Goal: Task Accomplishment & Management: Use online tool/utility

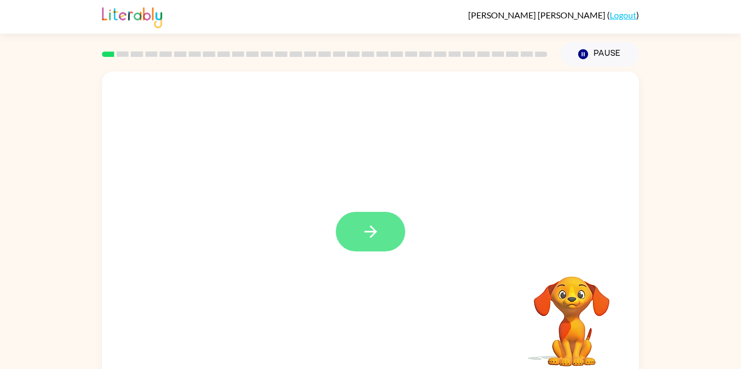
click at [357, 229] on button "button" at bounding box center [370, 232] width 69 height 40
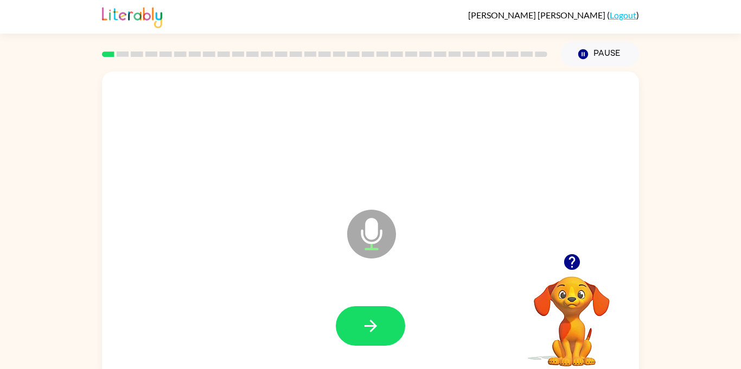
click at [386, 163] on div at bounding box center [370, 137] width 515 height 89
click at [356, 320] on button "button" at bounding box center [370, 326] width 69 height 40
click at [360, 340] on button "button" at bounding box center [370, 326] width 69 height 40
click at [369, 334] on icon "button" at bounding box center [370, 326] width 19 height 19
click at [411, 196] on div "Microphone The Microphone is here when it is your turn to talk" at bounding box center [344, 207] width 463 height 39
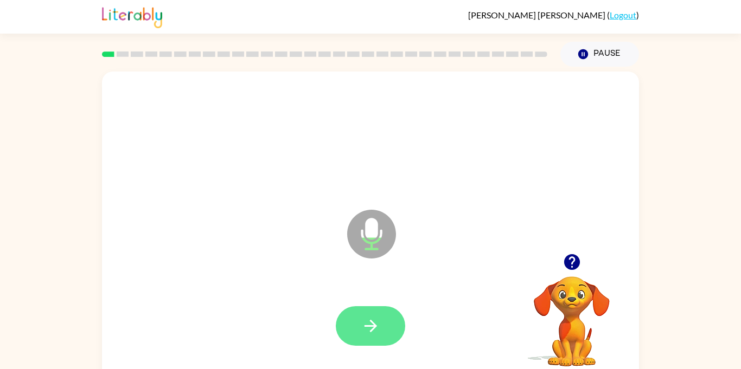
click at [370, 317] on icon "button" at bounding box center [370, 326] width 19 height 19
click at [366, 322] on icon "button" at bounding box center [370, 326] width 19 height 19
click at [367, 321] on icon "button" at bounding box center [370, 326] width 19 height 19
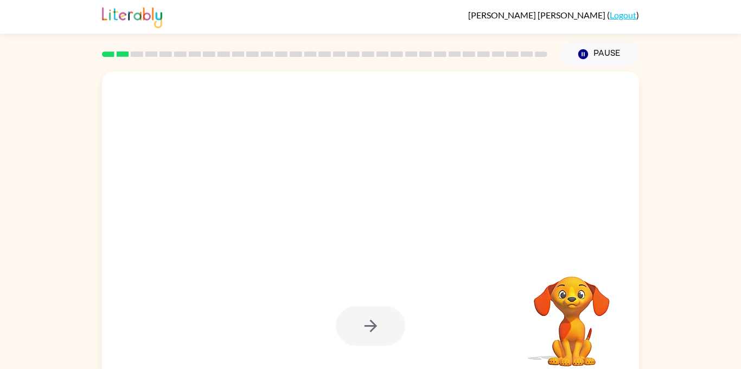
scroll to position [12, 0]
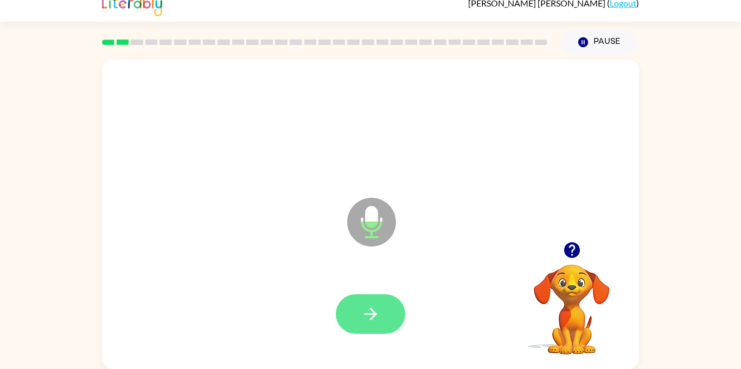
click at [374, 302] on button "button" at bounding box center [370, 314] width 69 height 40
click at [376, 302] on button "button" at bounding box center [370, 314] width 69 height 40
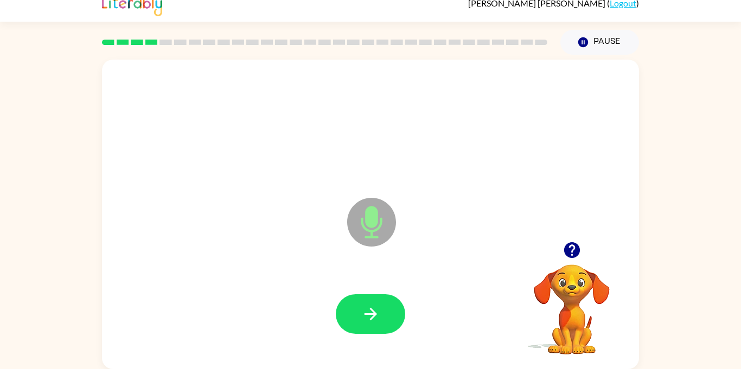
click at [376, 302] on button "button" at bounding box center [370, 314] width 69 height 40
click at [371, 296] on button "button" at bounding box center [370, 314] width 69 height 40
click at [377, 306] on icon "button" at bounding box center [370, 314] width 19 height 19
click at [376, 306] on icon "button" at bounding box center [370, 314] width 19 height 19
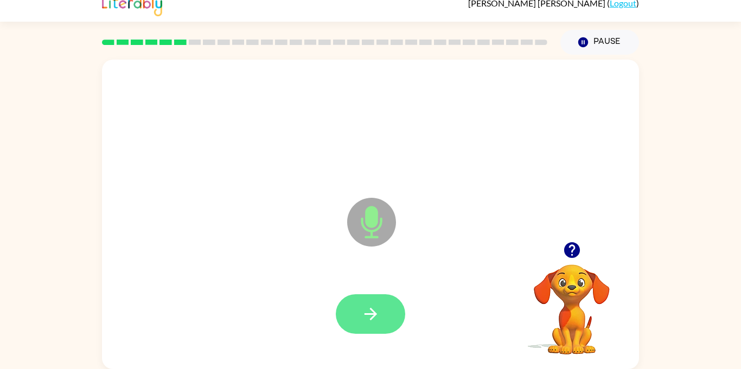
click at [368, 332] on button "button" at bounding box center [370, 314] width 69 height 40
click at [576, 249] on icon "button" at bounding box center [571, 250] width 16 height 16
click at [352, 302] on button "button" at bounding box center [370, 314] width 69 height 40
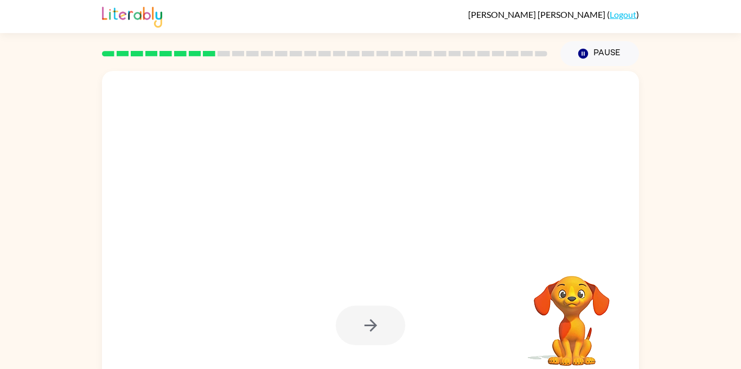
scroll to position [0, 0]
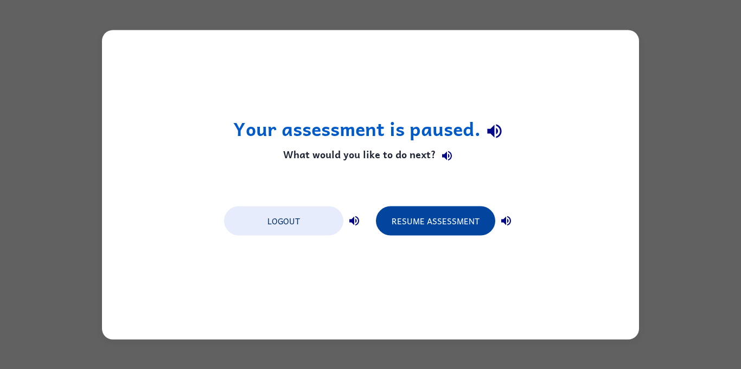
click at [443, 215] on button "Resume Assessment" at bounding box center [435, 220] width 119 height 29
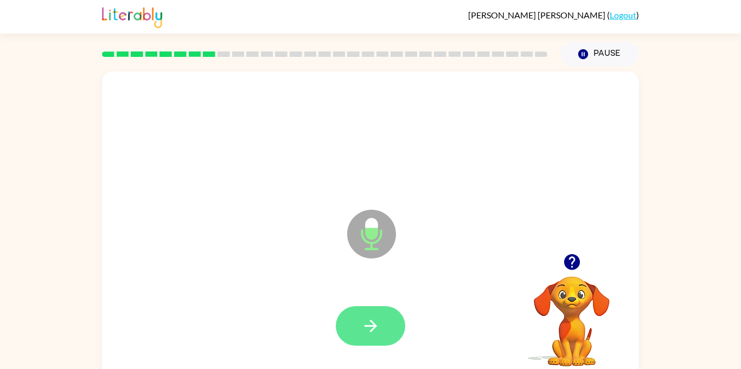
click at [343, 334] on button "button" at bounding box center [370, 326] width 69 height 40
click at [343, 334] on div at bounding box center [370, 326] width 69 height 40
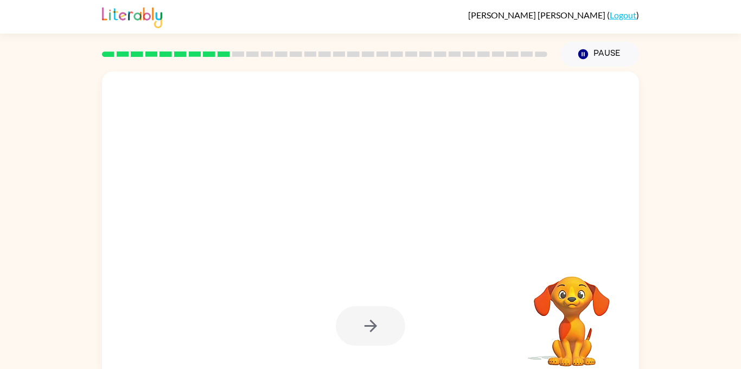
click at [297, 123] on div at bounding box center [370, 137] width 515 height 89
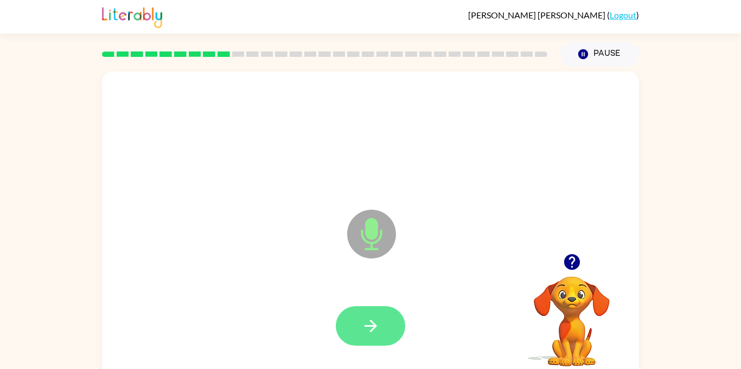
click at [387, 326] on button "button" at bounding box center [370, 326] width 69 height 40
click at [377, 341] on button "button" at bounding box center [370, 326] width 69 height 40
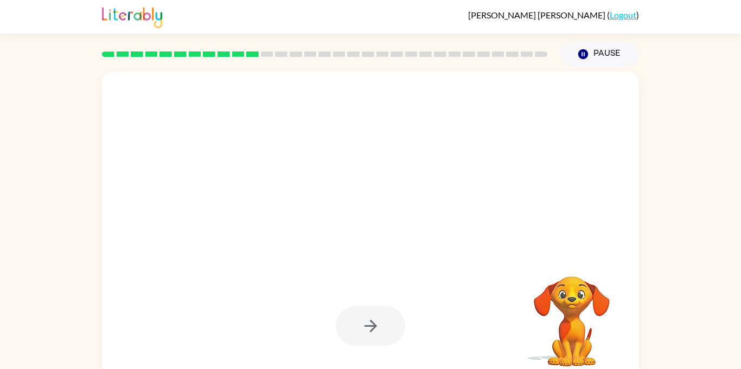
scroll to position [12, 0]
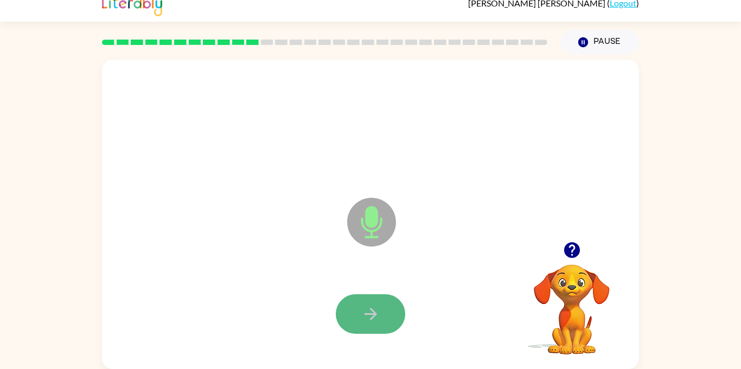
click at [346, 308] on button "button" at bounding box center [370, 314] width 69 height 40
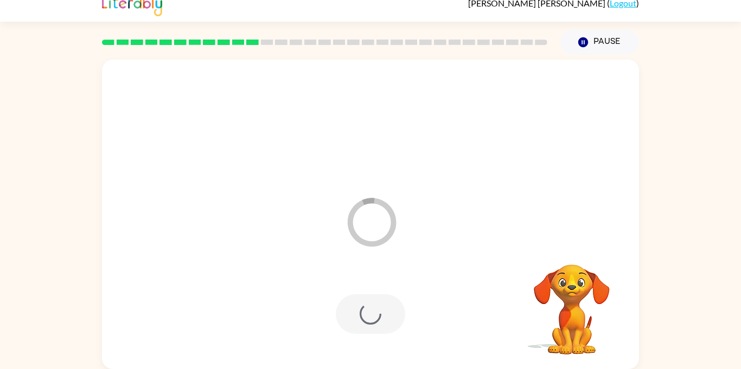
click at [346, 305] on div at bounding box center [370, 314] width 69 height 40
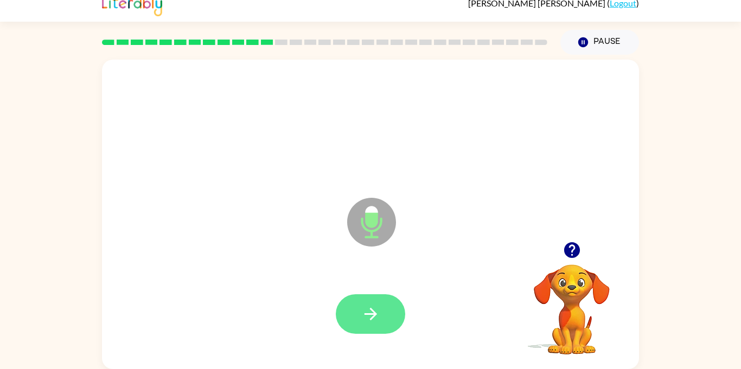
click at [392, 299] on button "button" at bounding box center [370, 314] width 69 height 40
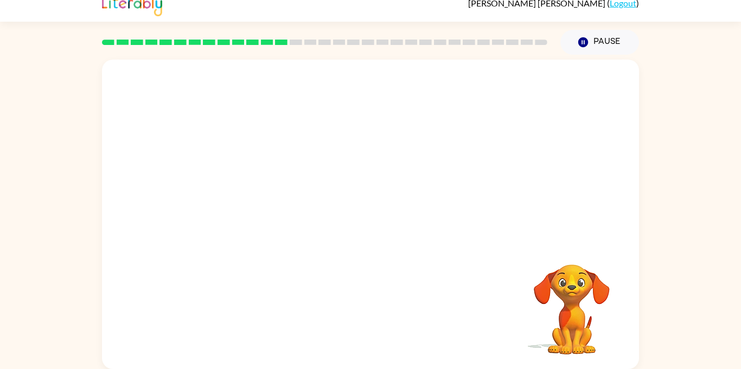
click at [243, 145] on div at bounding box center [370, 151] width 537 height 182
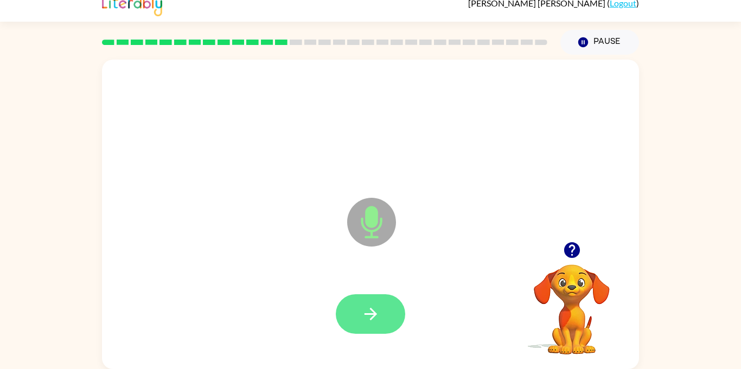
click at [363, 299] on button "button" at bounding box center [370, 314] width 69 height 40
click at [372, 318] on icon "button" at bounding box center [370, 314] width 12 height 12
click at [372, 321] on icon "button" at bounding box center [370, 314] width 19 height 19
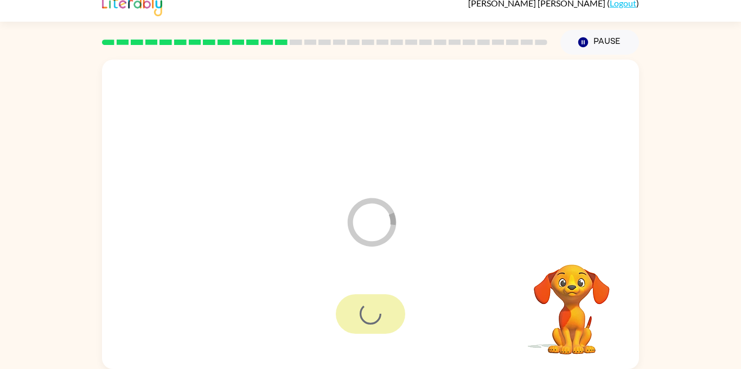
click at [373, 321] on div at bounding box center [370, 314] width 69 height 40
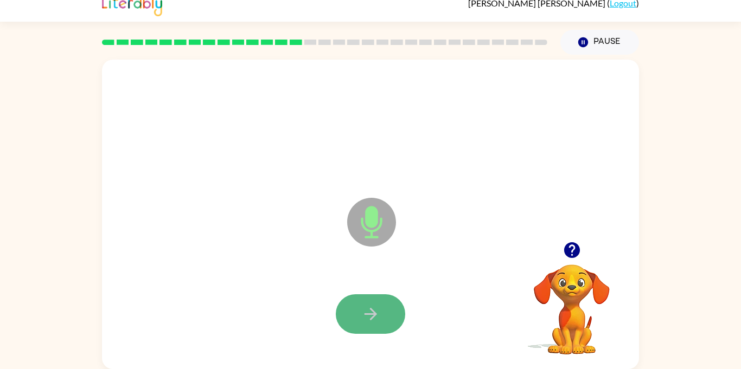
click at [359, 299] on button "button" at bounding box center [370, 314] width 69 height 40
click at [386, 309] on button "button" at bounding box center [370, 314] width 69 height 40
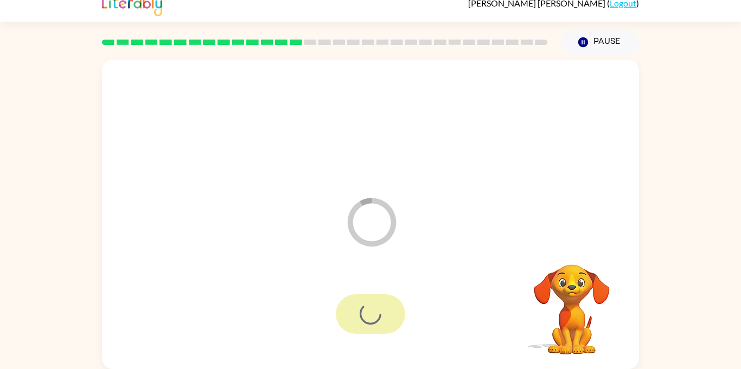
click at [386, 309] on div at bounding box center [370, 314] width 69 height 40
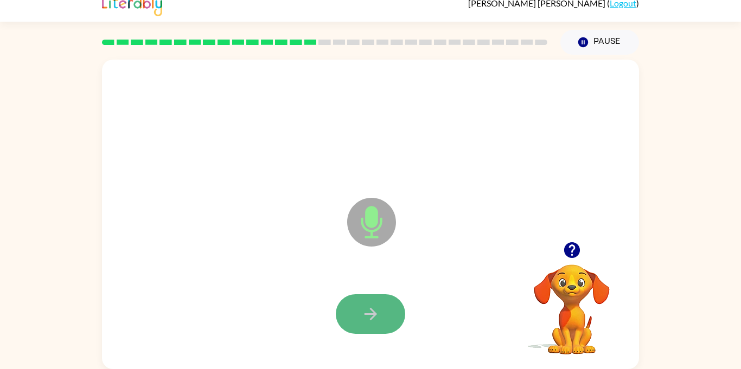
click at [386, 313] on button "button" at bounding box center [370, 314] width 69 height 40
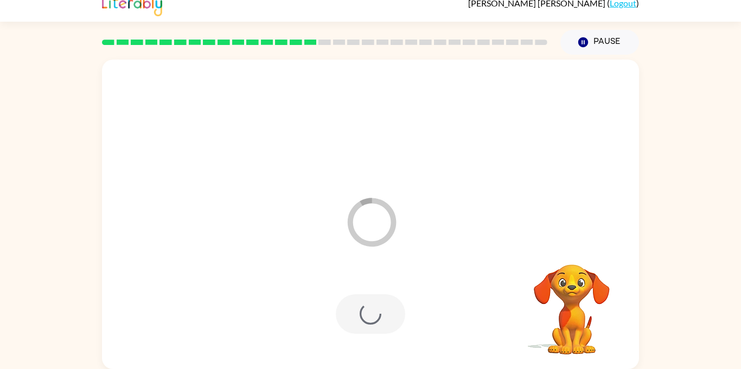
click at [386, 313] on div at bounding box center [370, 314] width 69 height 40
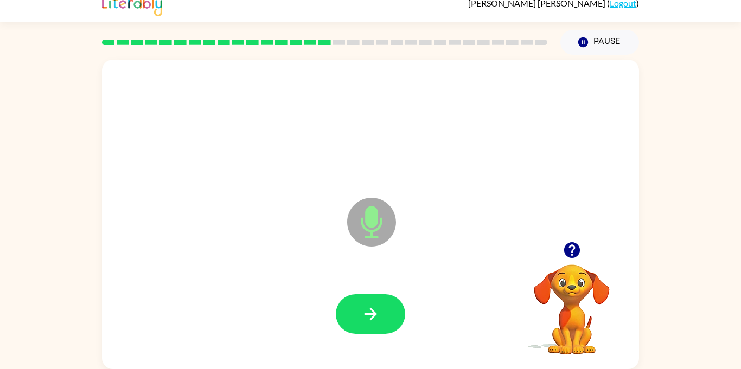
click at [386, 313] on button "button" at bounding box center [370, 314] width 69 height 40
click at [385, 313] on button "button" at bounding box center [370, 314] width 69 height 40
click at [378, 312] on icon "button" at bounding box center [370, 314] width 19 height 19
click at [390, 310] on button "button" at bounding box center [370, 314] width 69 height 40
click at [375, 312] on icon "button" at bounding box center [370, 314] width 19 height 19
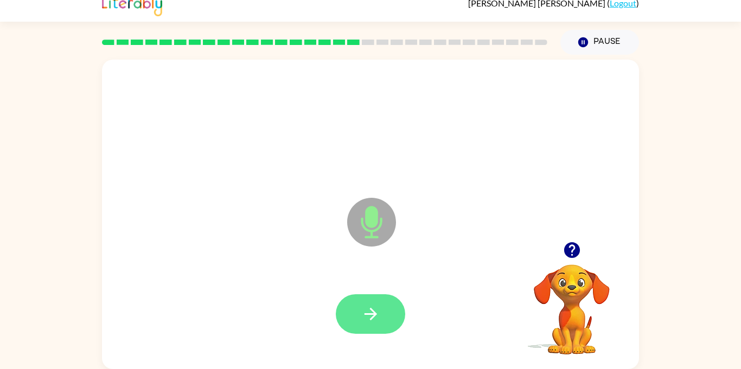
click at [354, 301] on button "button" at bounding box center [370, 314] width 69 height 40
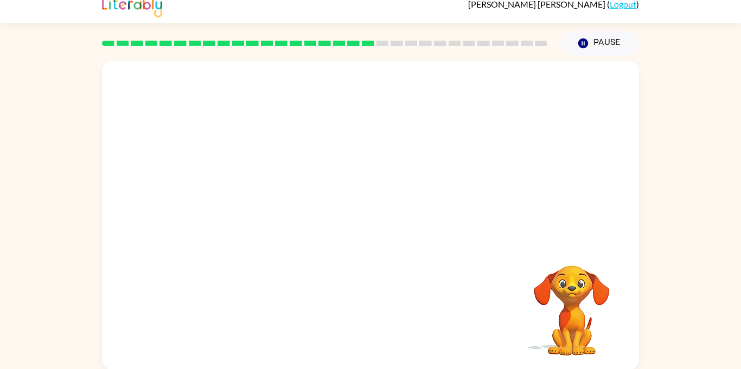
scroll to position [0, 0]
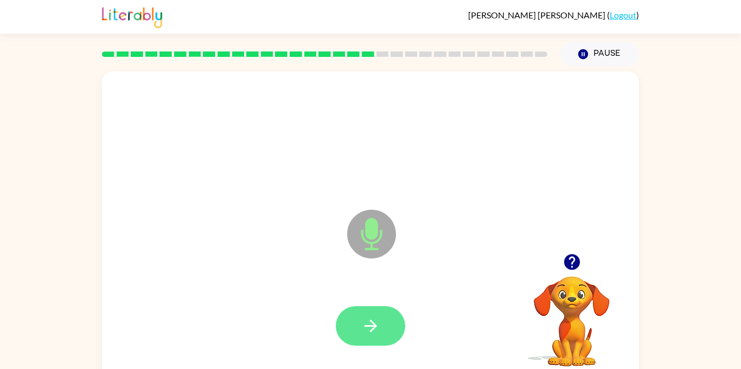
click at [367, 317] on icon "button" at bounding box center [370, 326] width 19 height 19
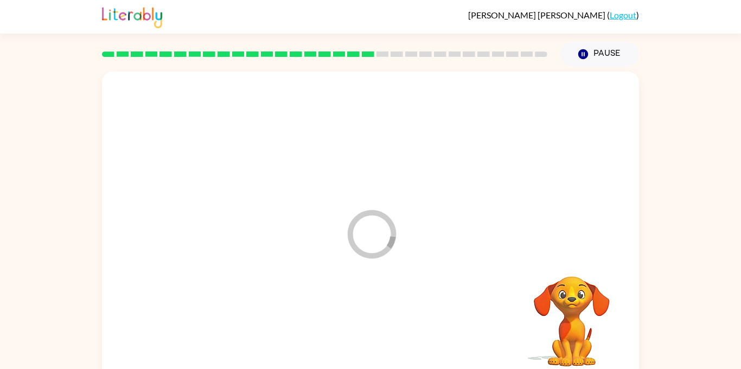
click at [368, 316] on div at bounding box center [370, 326] width 515 height 89
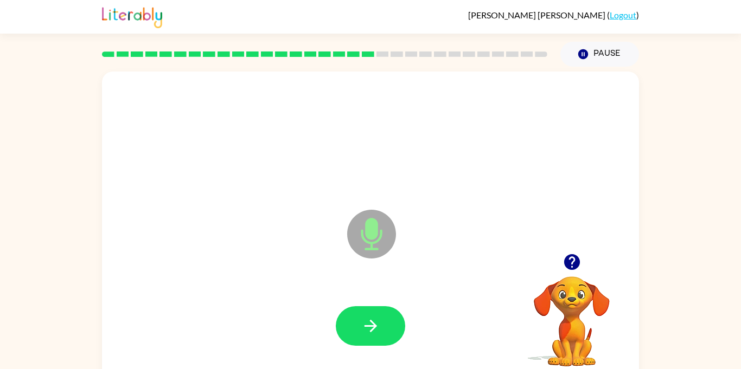
click at [368, 317] on icon "button" at bounding box center [370, 326] width 19 height 19
click at [372, 318] on icon "button" at bounding box center [370, 326] width 19 height 19
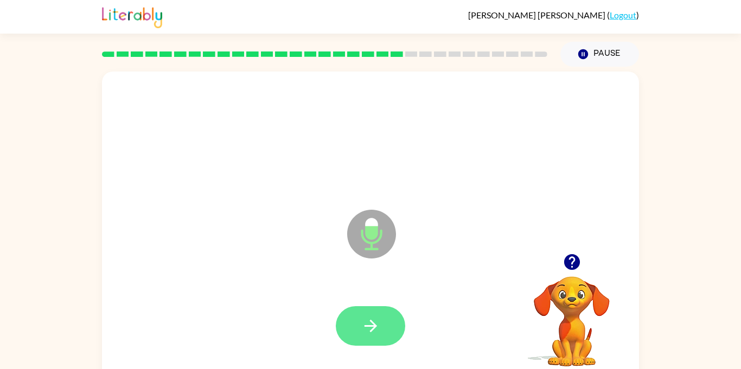
click at [365, 323] on icon "button" at bounding box center [370, 326] width 19 height 19
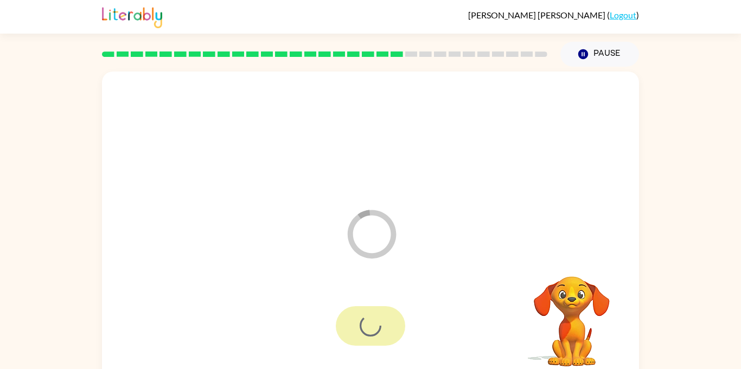
click at [365, 323] on div at bounding box center [370, 326] width 69 height 40
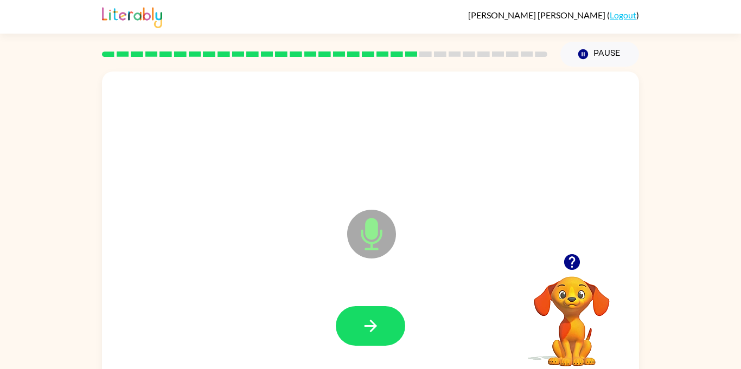
click at [365, 323] on icon "button" at bounding box center [370, 326] width 19 height 19
click at [372, 320] on icon "button" at bounding box center [370, 326] width 19 height 19
click at [372, 319] on icon "button" at bounding box center [370, 326] width 19 height 19
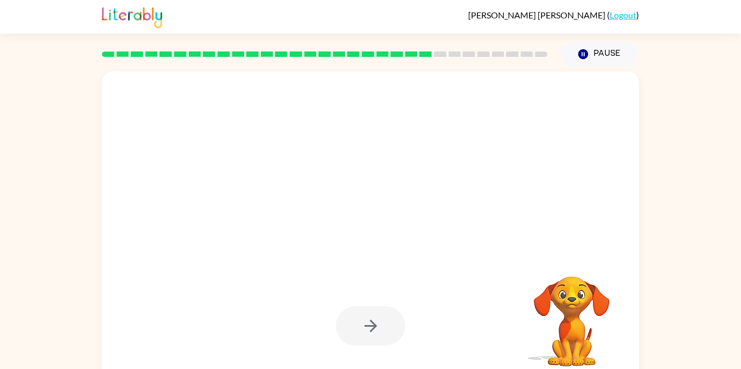
click at [372, 319] on div at bounding box center [370, 326] width 69 height 40
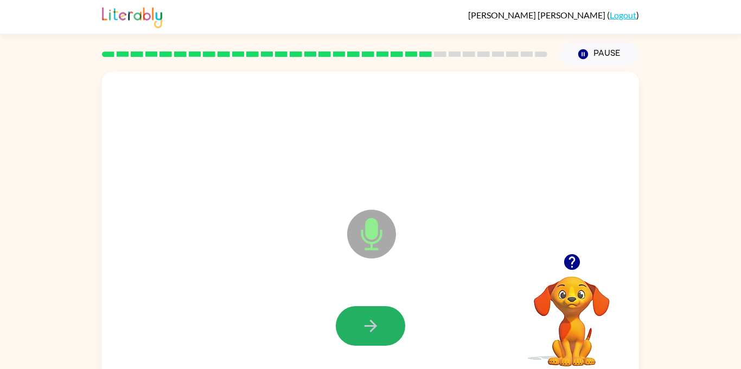
click at [372, 319] on icon "button" at bounding box center [370, 326] width 19 height 19
click at [374, 343] on button "button" at bounding box center [370, 326] width 69 height 40
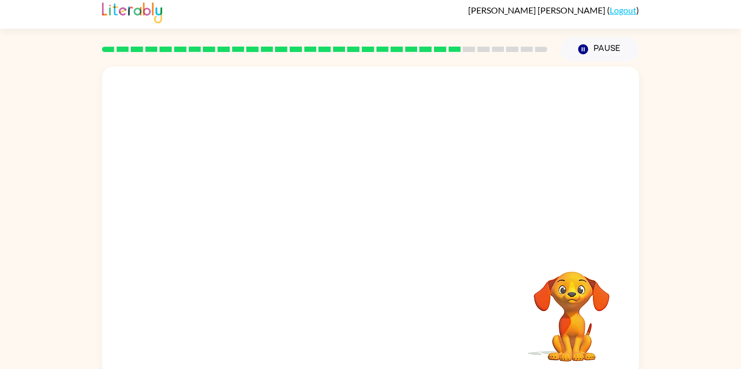
scroll to position [4, 0]
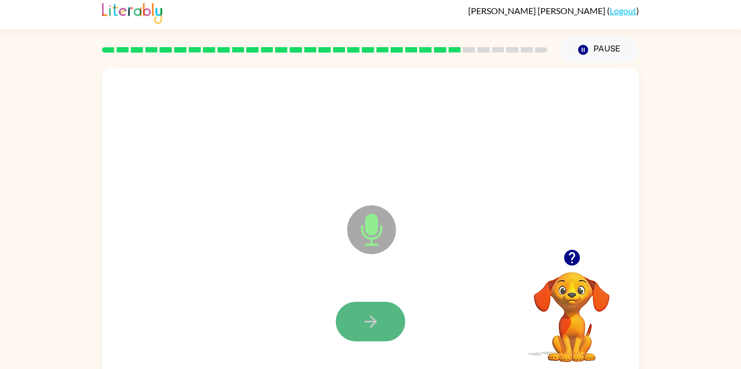
click at [361, 317] on icon "button" at bounding box center [370, 321] width 19 height 19
click at [359, 316] on button "button" at bounding box center [370, 322] width 69 height 40
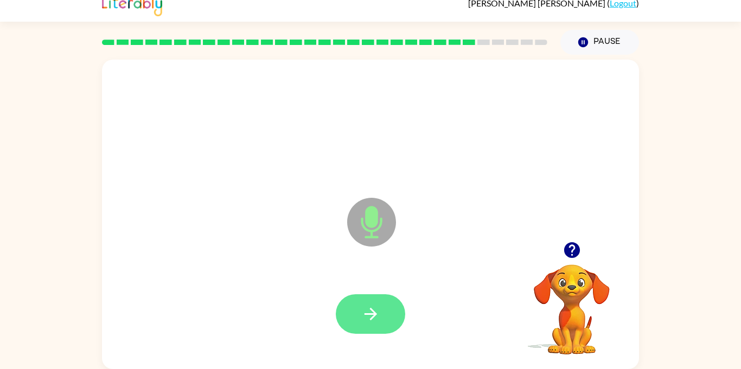
click at [365, 323] on icon "button" at bounding box center [370, 314] width 19 height 19
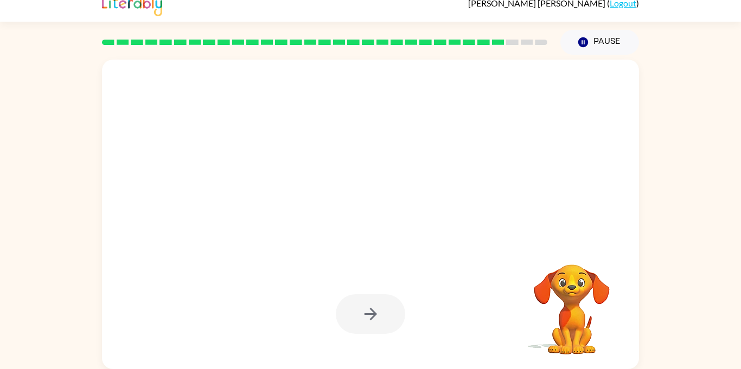
scroll to position [0, 0]
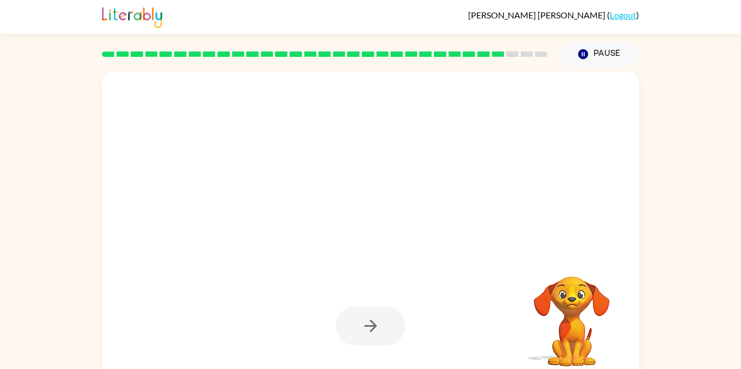
click at [355, 207] on div at bounding box center [344, 207] width 463 height 39
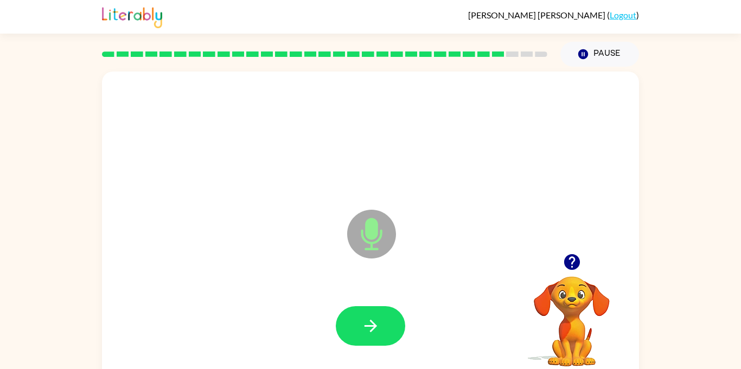
click at [355, 207] on icon "Microphone The Microphone is here when it is your turn to talk" at bounding box center [425, 247] width 163 height 81
click at [385, 311] on button "button" at bounding box center [370, 326] width 69 height 40
click at [363, 321] on icon "button" at bounding box center [370, 326] width 19 height 19
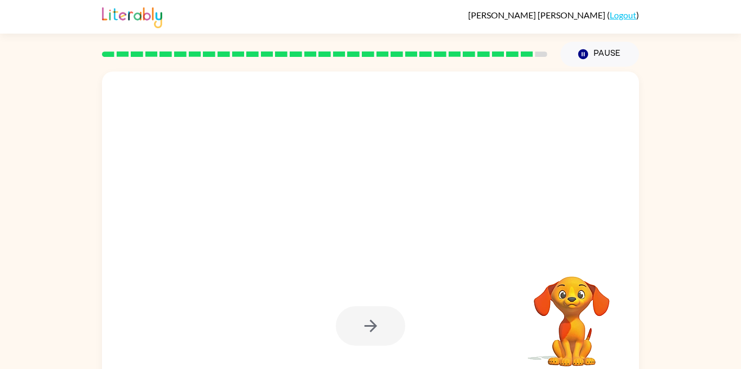
click at [364, 321] on div at bounding box center [370, 326] width 69 height 40
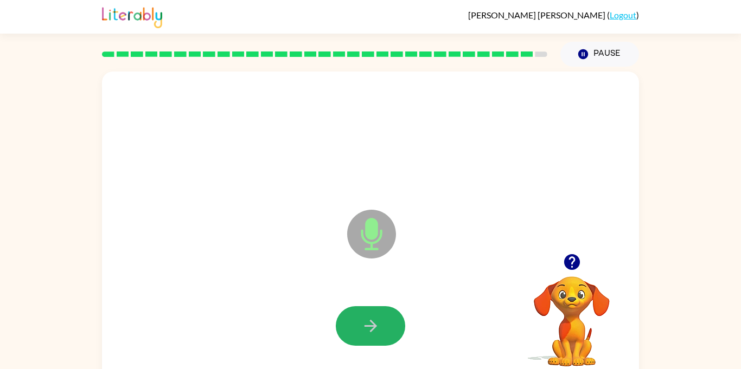
click at [364, 321] on icon "button" at bounding box center [370, 326] width 19 height 19
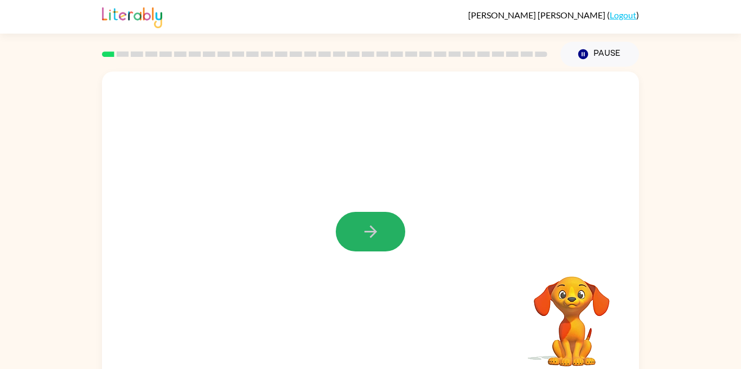
click at [366, 226] on icon "button" at bounding box center [370, 231] width 19 height 19
click at [366, 226] on div at bounding box center [344, 207] width 463 height 39
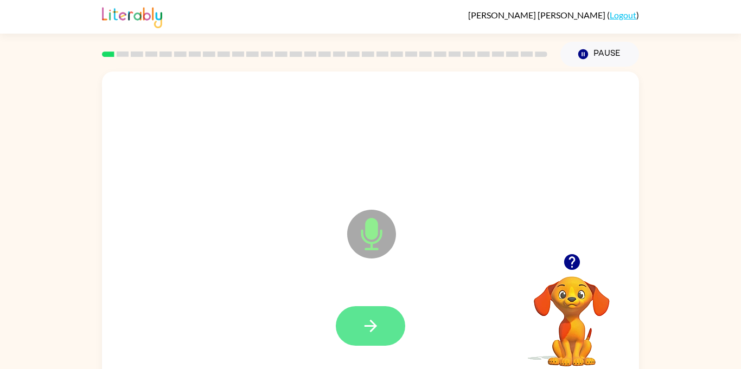
click at [377, 336] on button "button" at bounding box center [370, 326] width 69 height 40
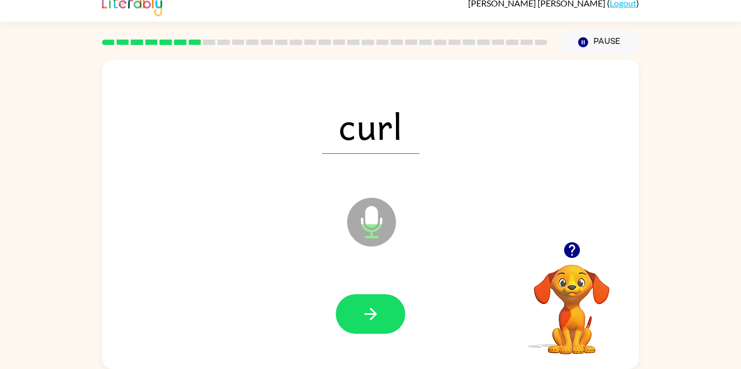
scroll to position [9, 0]
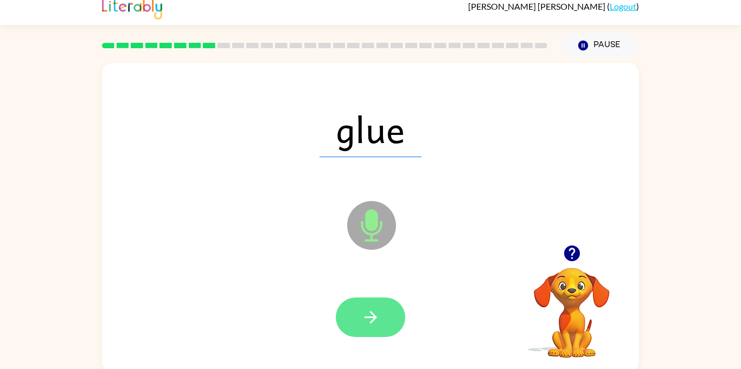
click at [353, 317] on button "button" at bounding box center [370, 318] width 69 height 40
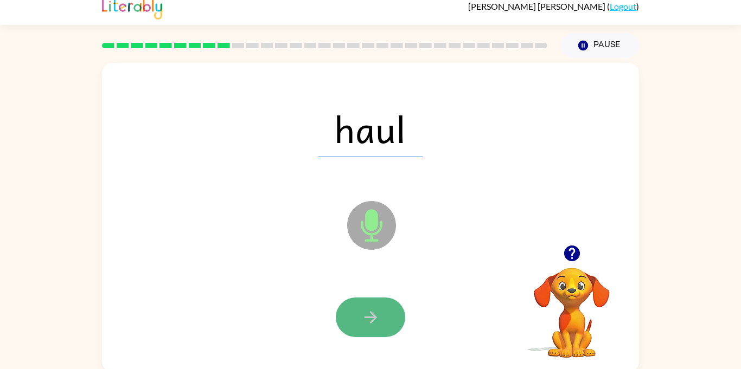
click at [361, 299] on button "button" at bounding box center [370, 318] width 69 height 40
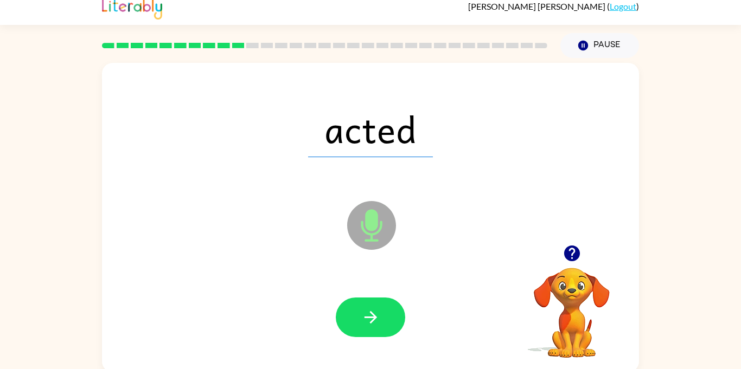
click at [360, 298] on button "button" at bounding box center [370, 318] width 69 height 40
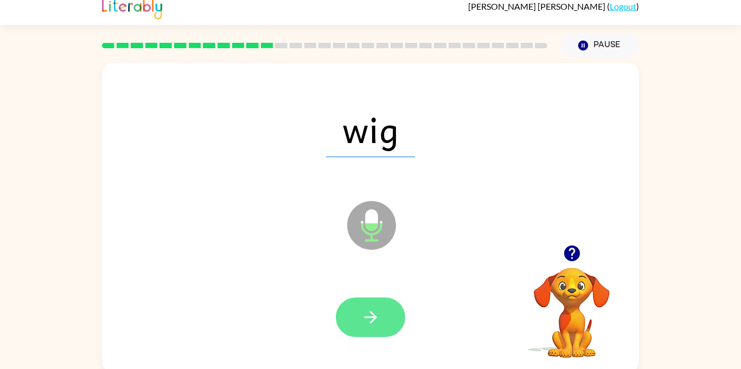
click at [377, 302] on button "button" at bounding box center [370, 318] width 69 height 40
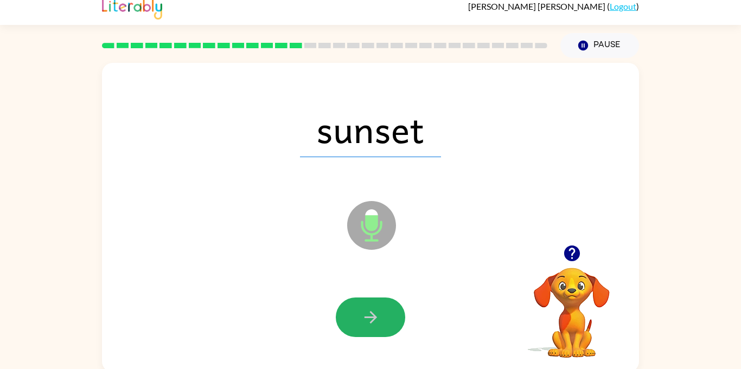
click at [378, 317] on icon "button" at bounding box center [370, 317] width 19 height 19
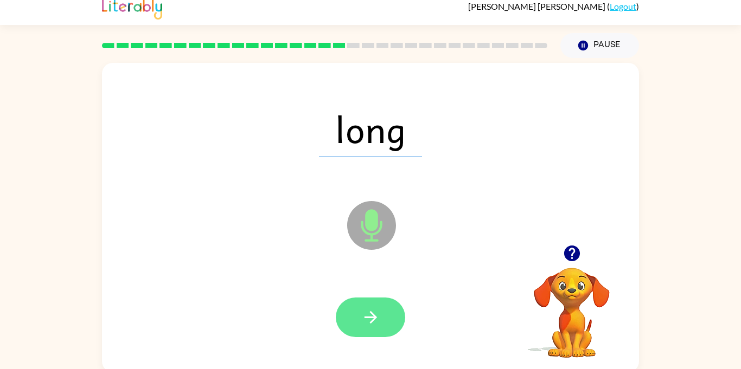
click at [376, 326] on icon "button" at bounding box center [370, 317] width 19 height 19
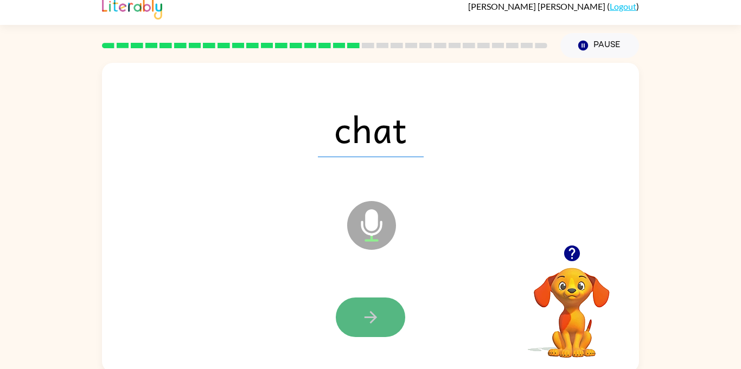
click at [369, 322] on icon "button" at bounding box center [370, 317] width 19 height 19
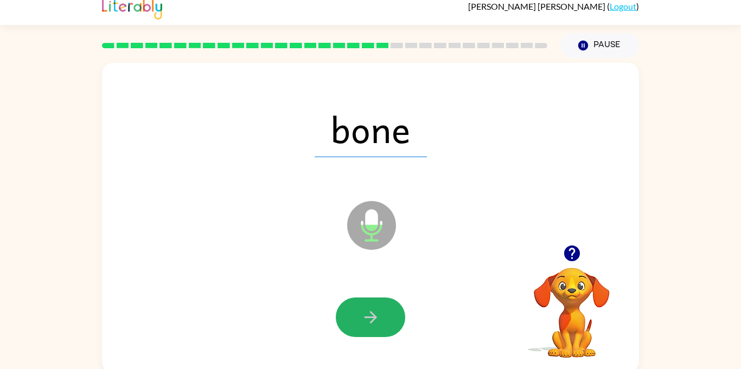
click at [369, 316] on icon "button" at bounding box center [370, 317] width 19 height 19
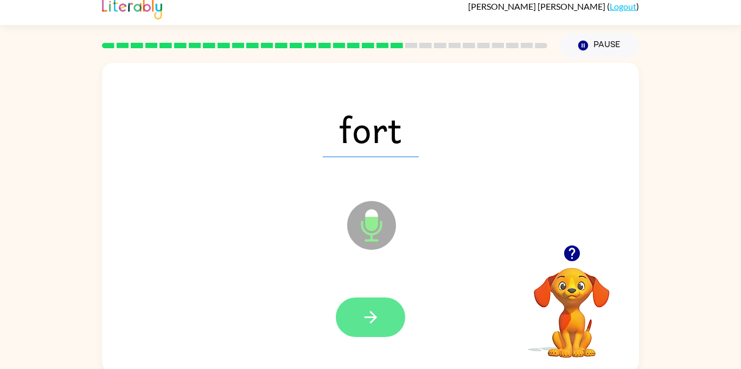
click at [372, 318] on icon "button" at bounding box center [370, 317] width 12 height 12
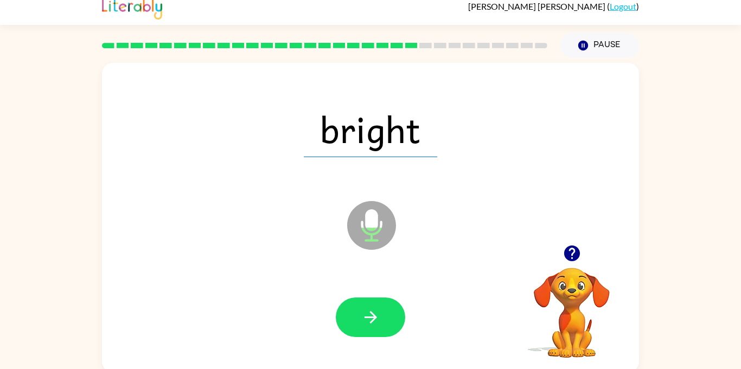
click at [372, 318] on icon "button" at bounding box center [370, 317] width 12 height 12
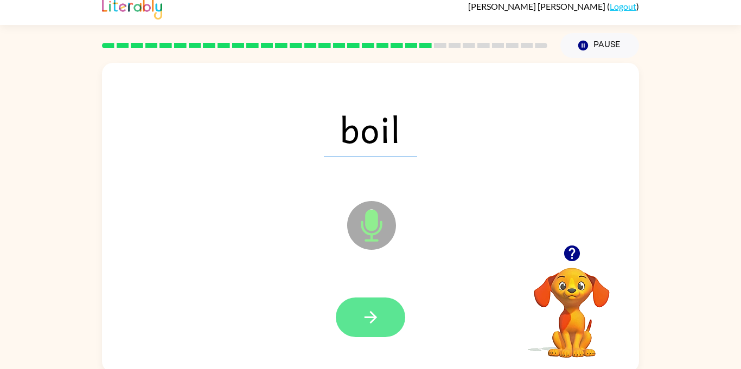
click at [379, 331] on button "button" at bounding box center [370, 318] width 69 height 40
click at [376, 308] on icon "button" at bounding box center [370, 317] width 19 height 19
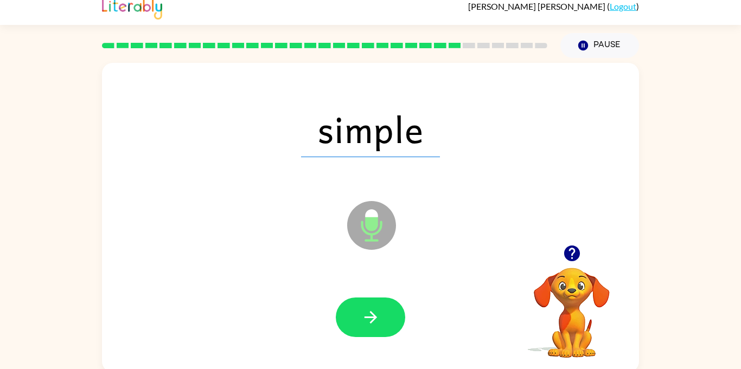
click at [398, 156] on span "simple" at bounding box center [370, 129] width 139 height 56
click at [368, 326] on icon "button" at bounding box center [370, 317] width 19 height 19
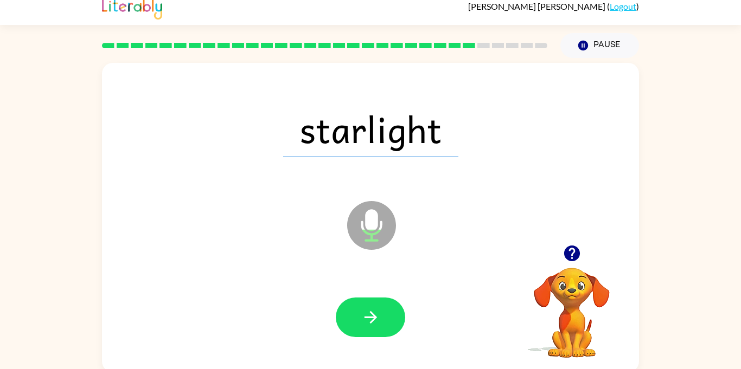
click at [374, 135] on span "starlight" at bounding box center [370, 129] width 175 height 56
click at [395, 309] on button "button" at bounding box center [370, 318] width 69 height 40
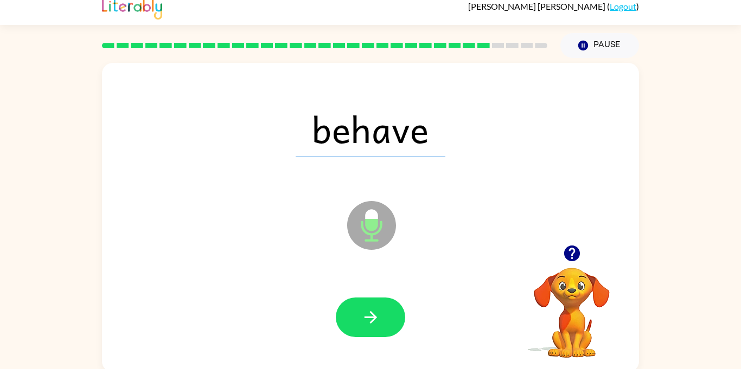
click at [351, 226] on icon at bounding box center [371, 225] width 49 height 49
click at [388, 322] on button "button" at bounding box center [370, 318] width 69 height 40
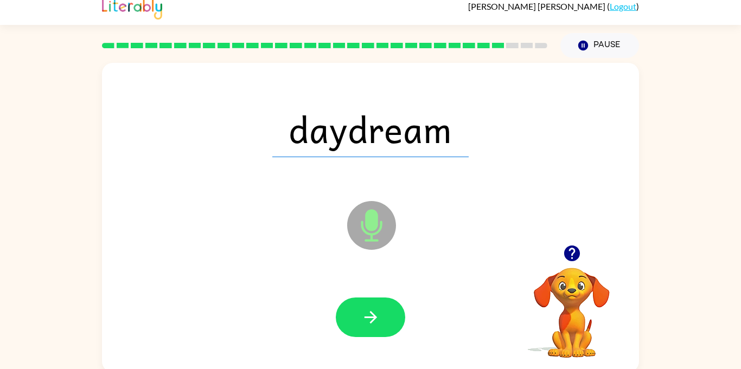
scroll to position [0, 0]
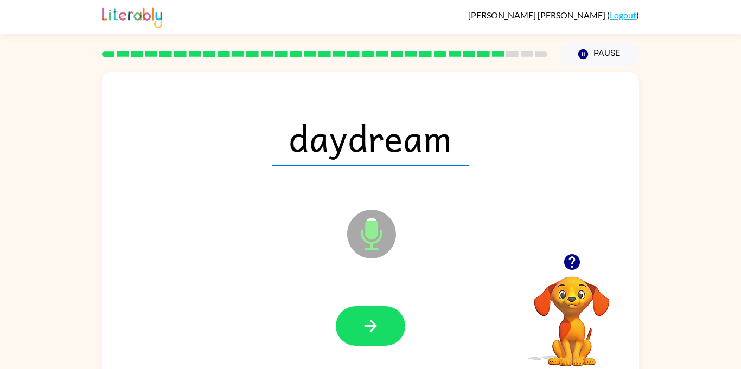
click at [356, 151] on span "daydream" at bounding box center [370, 138] width 196 height 56
click at [394, 320] on button "button" at bounding box center [370, 326] width 69 height 40
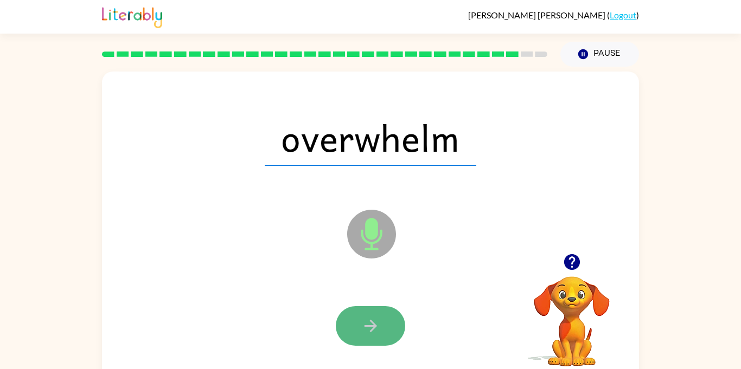
click at [402, 333] on button "button" at bounding box center [370, 326] width 69 height 40
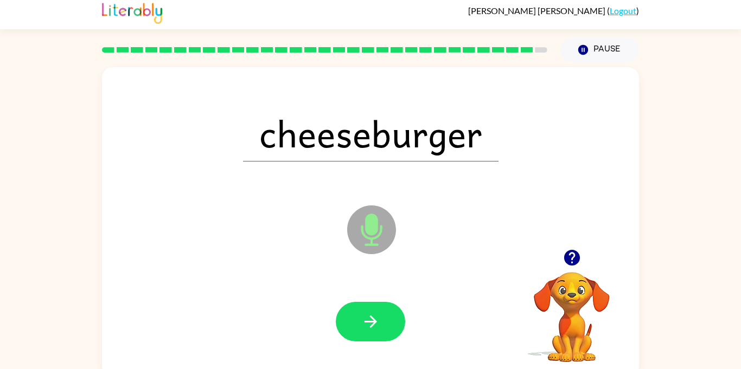
scroll to position [8, 0]
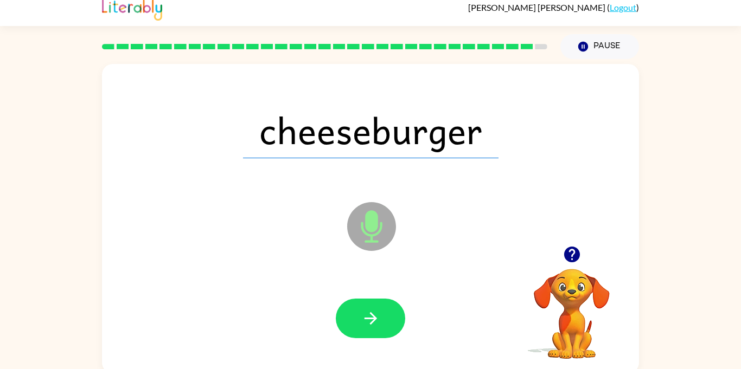
click at [446, 248] on icon "Microphone The Microphone is here when it is your turn to talk" at bounding box center [425, 240] width 163 height 81
